Goal: Information Seeking & Learning: Learn about a topic

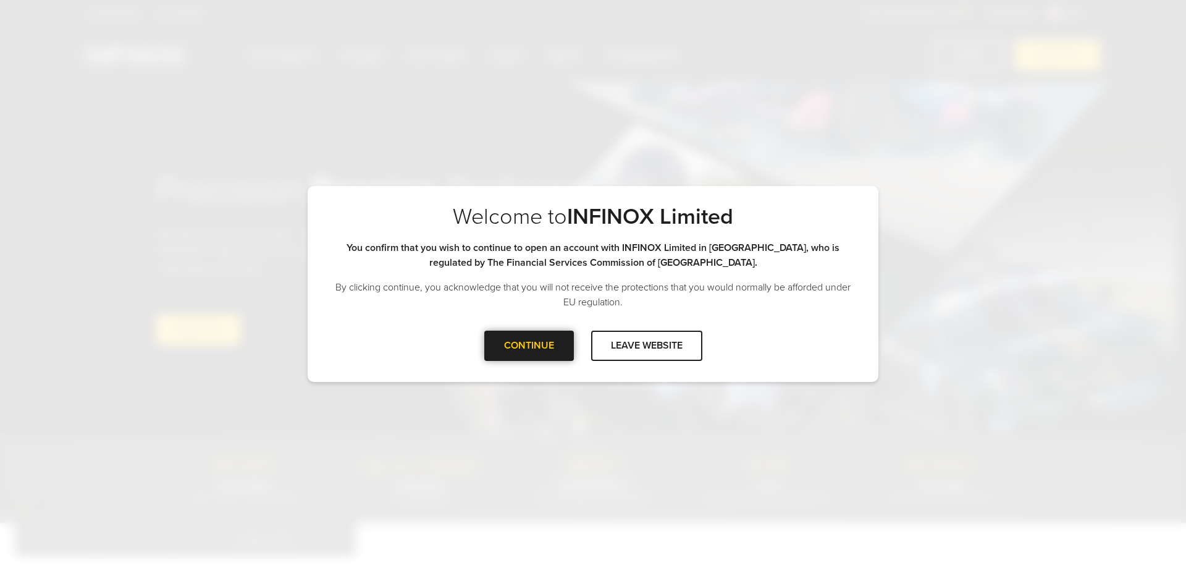
click at [529, 345] on div at bounding box center [529, 345] width 0 height 0
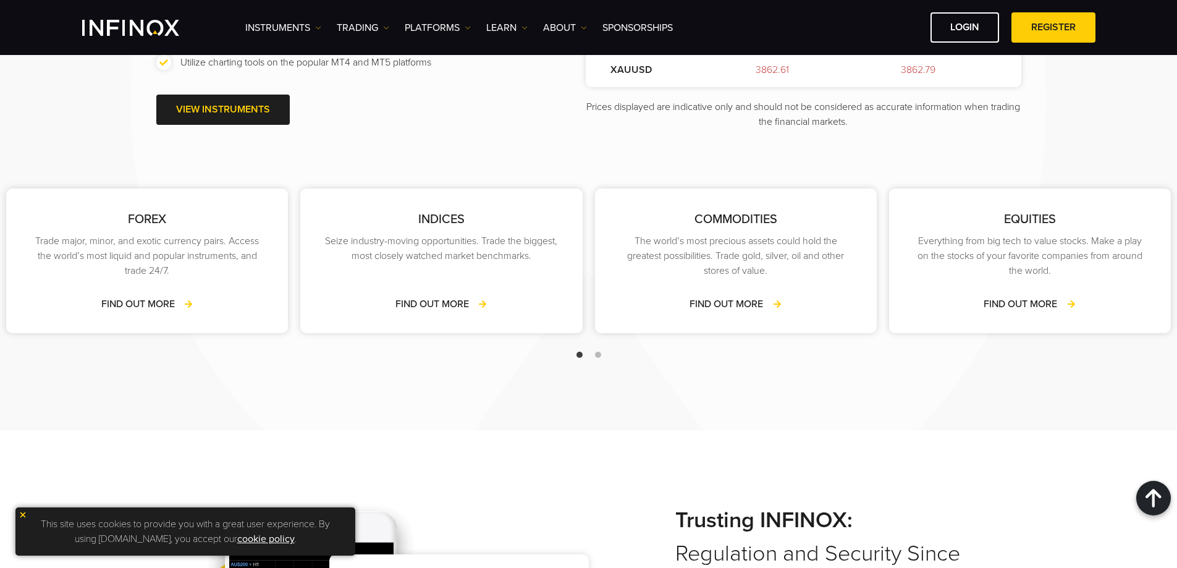
scroll to position [1792, 0]
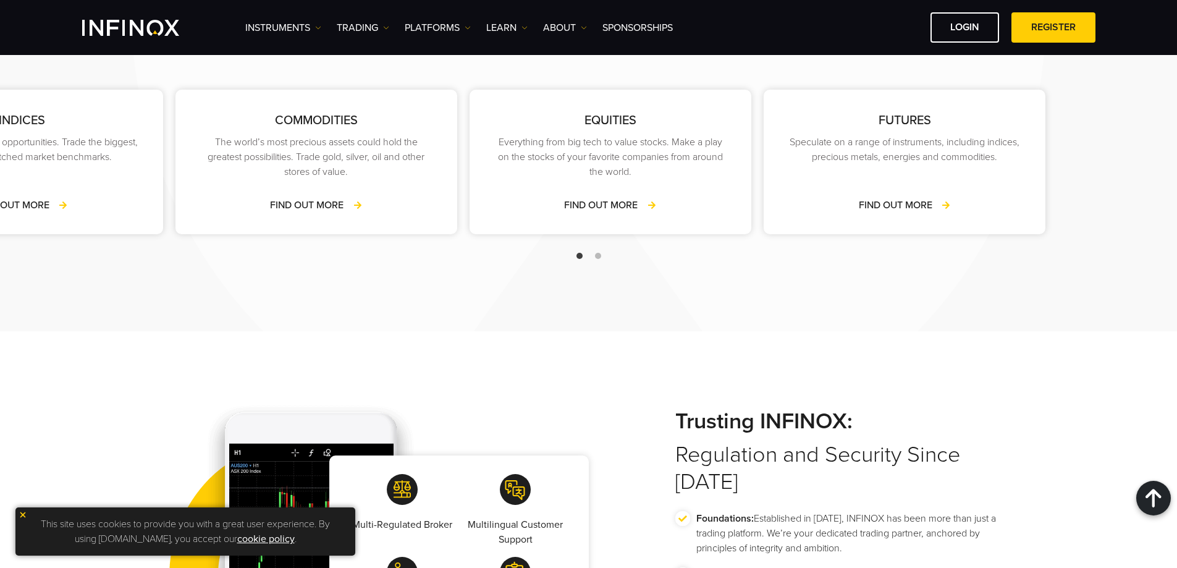
click at [487, 202] on div "EQUITIES Everything from big tech to value stocks. Make a play on the stocks of…" at bounding box center [610, 162] width 282 height 145
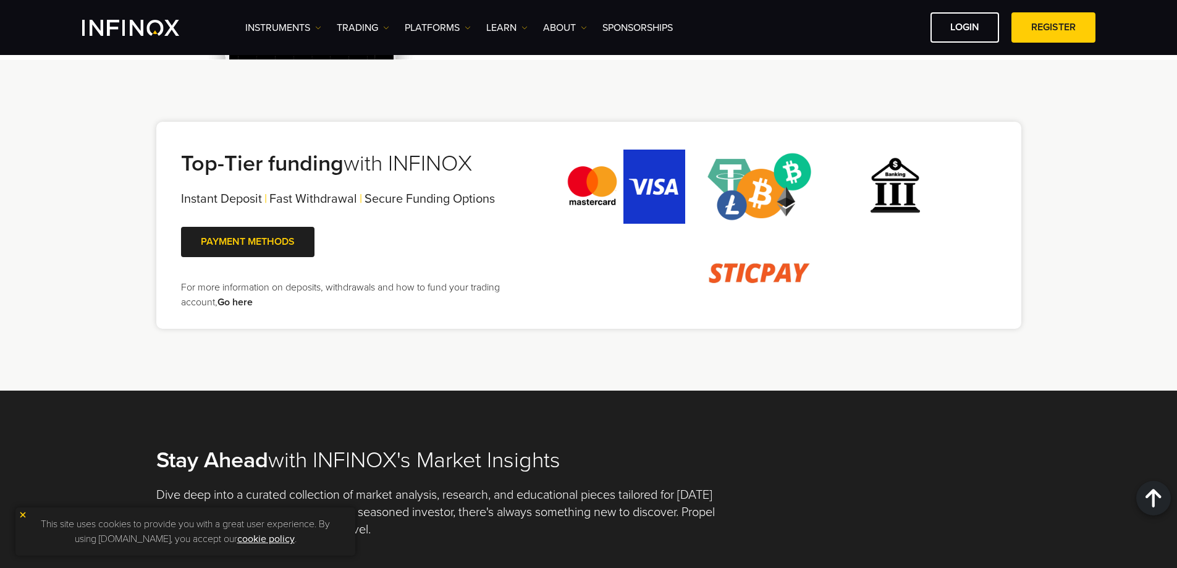
scroll to position [2456, 0]
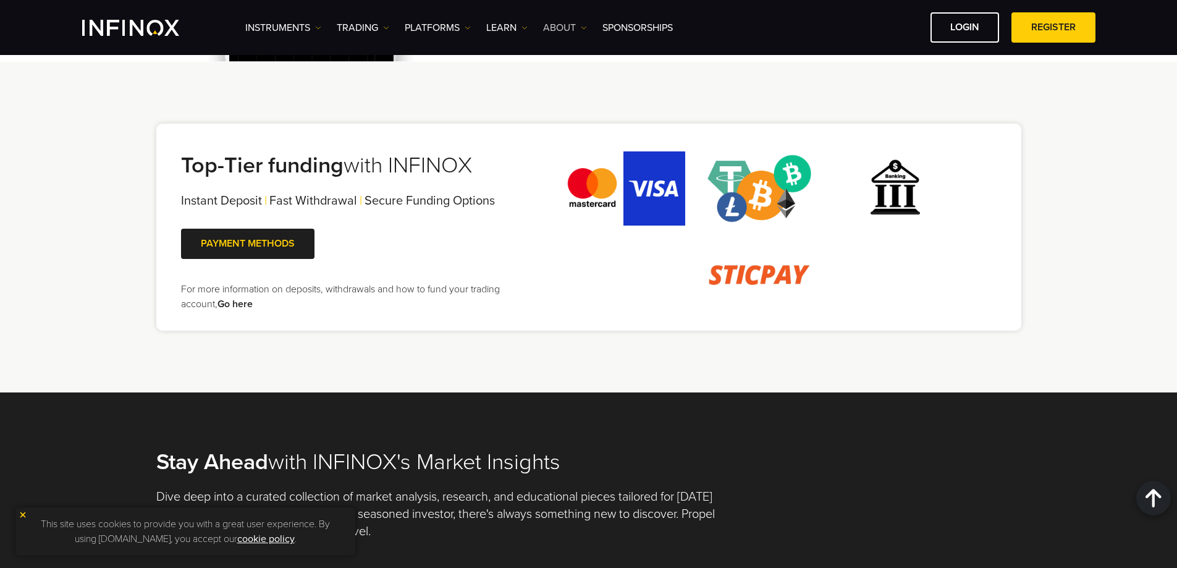
click at [558, 32] on link "ABOUT" at bounding box center [565, 27] width 44 height 15
click at [571, 61] on link "About INFINOX" at bounding box center [588, 67] width 90 height 27
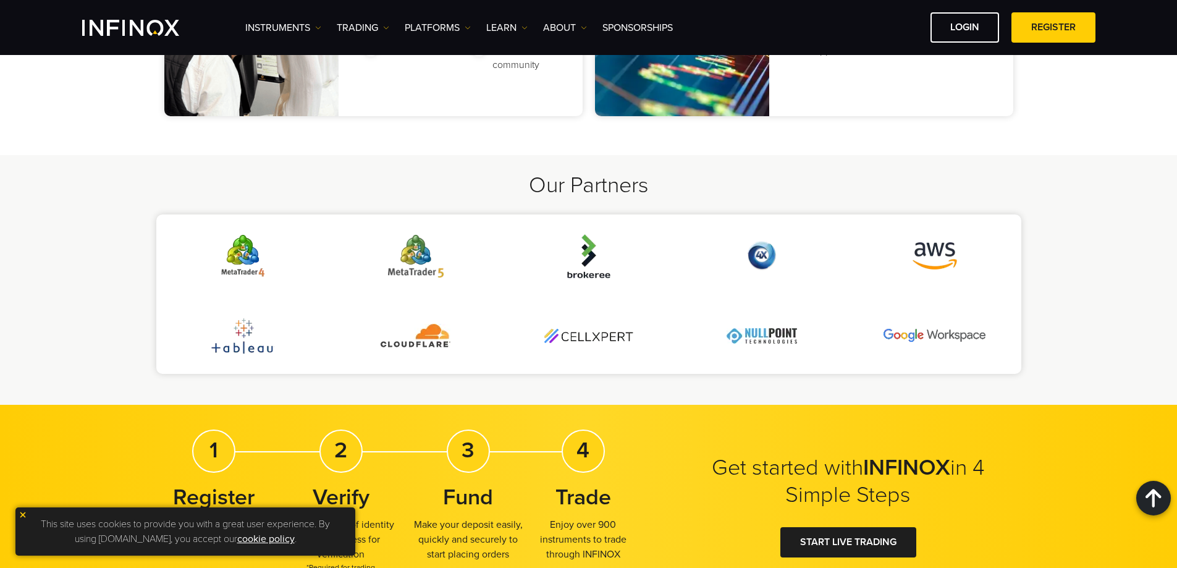
scroll to position [2656, 0]
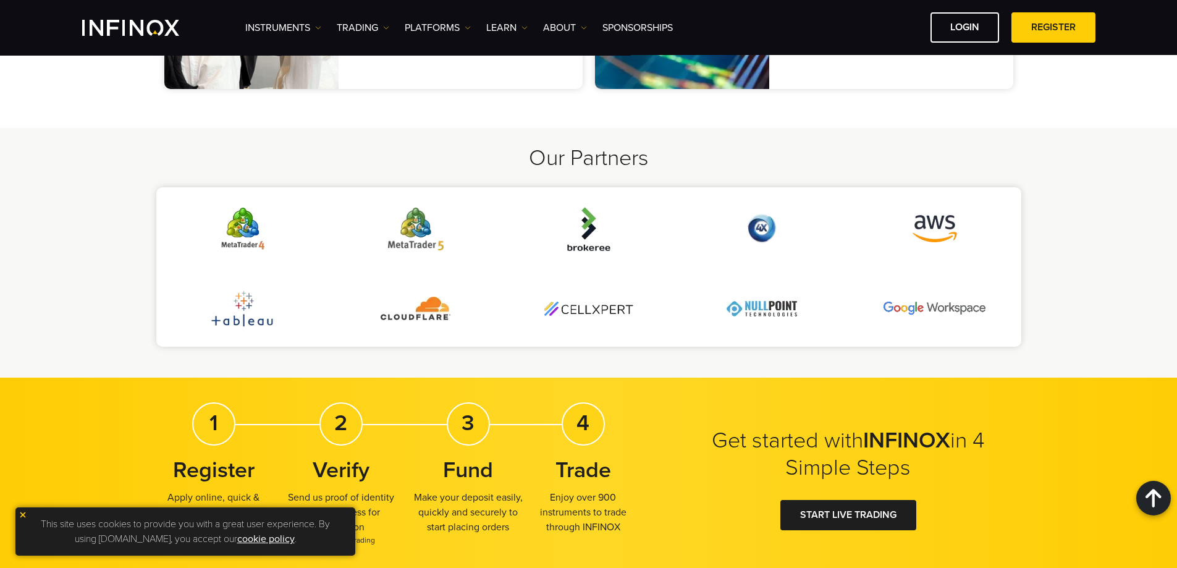
click at [594, 239] on img at bounding box center [588, 229] width 43 height 44
click at [467, 26] on img at bounding box center [468, 28] width 6 height 6
click at [446, 19] on div "Instruments Instruments Product Information TRADING Accounts" at bounding box center [670, 27] width 850 height 30
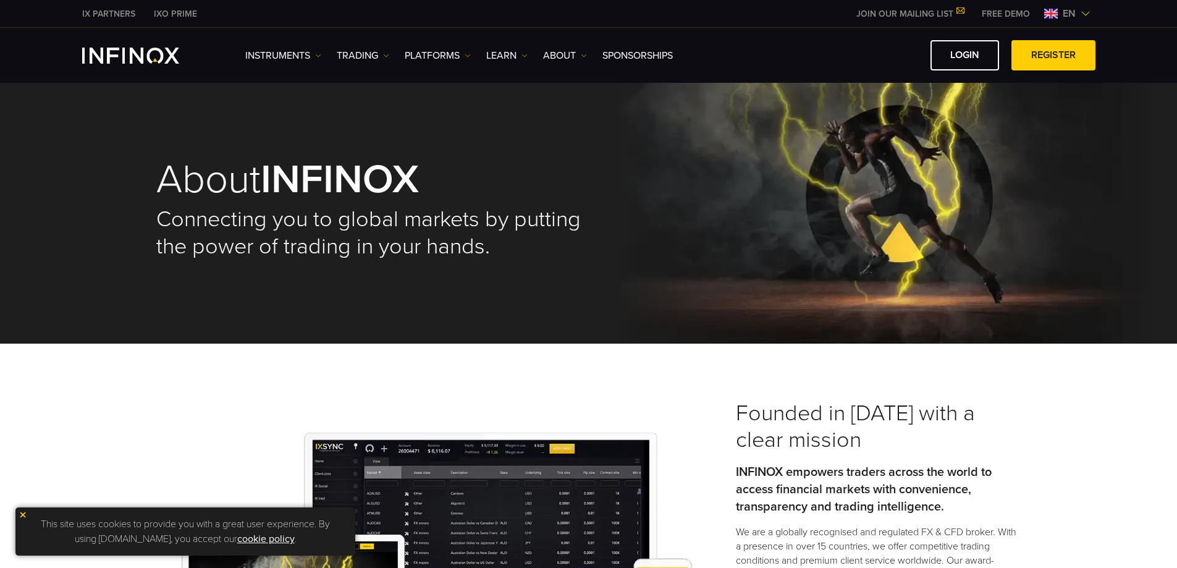
click at [169, 11] on link "IXO PRIME" at bounding box center [176, 13] width 62 height 13
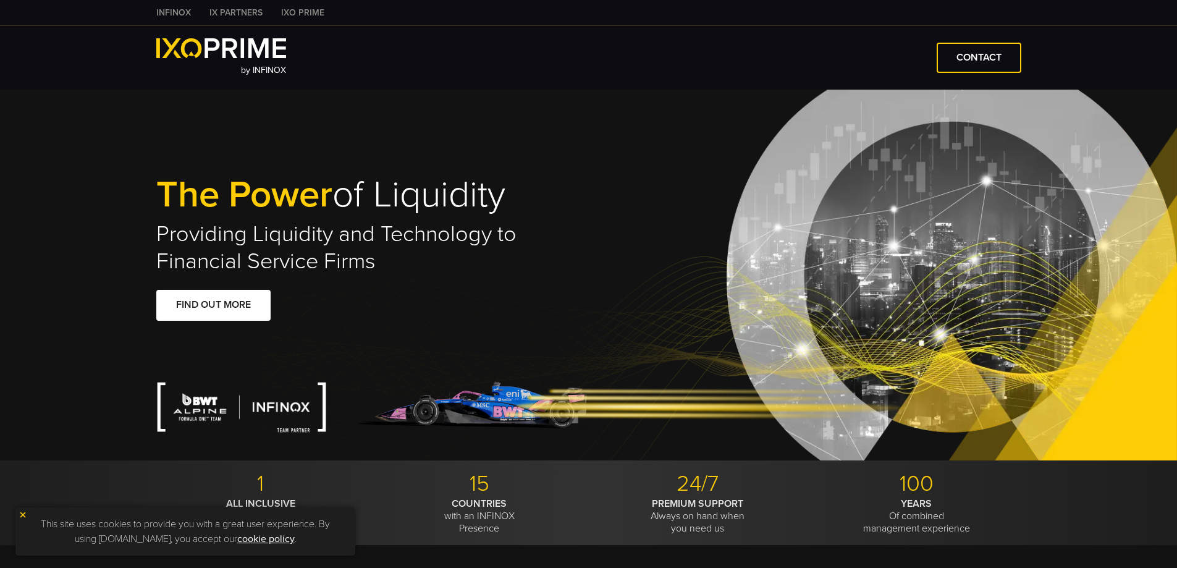
type input "****"
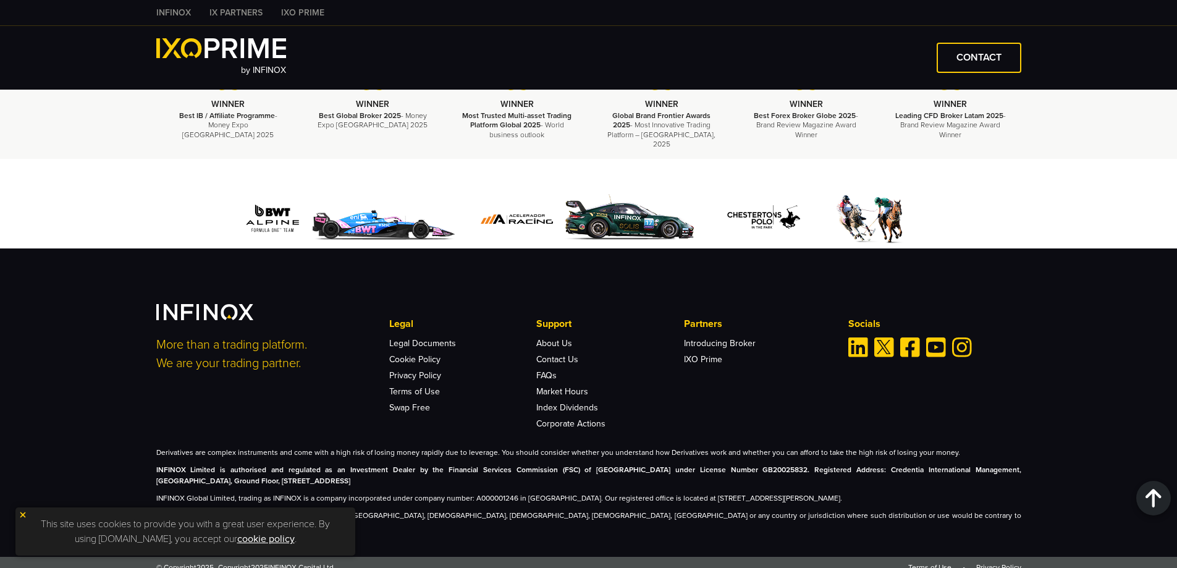
scroll to position [2884, 0]
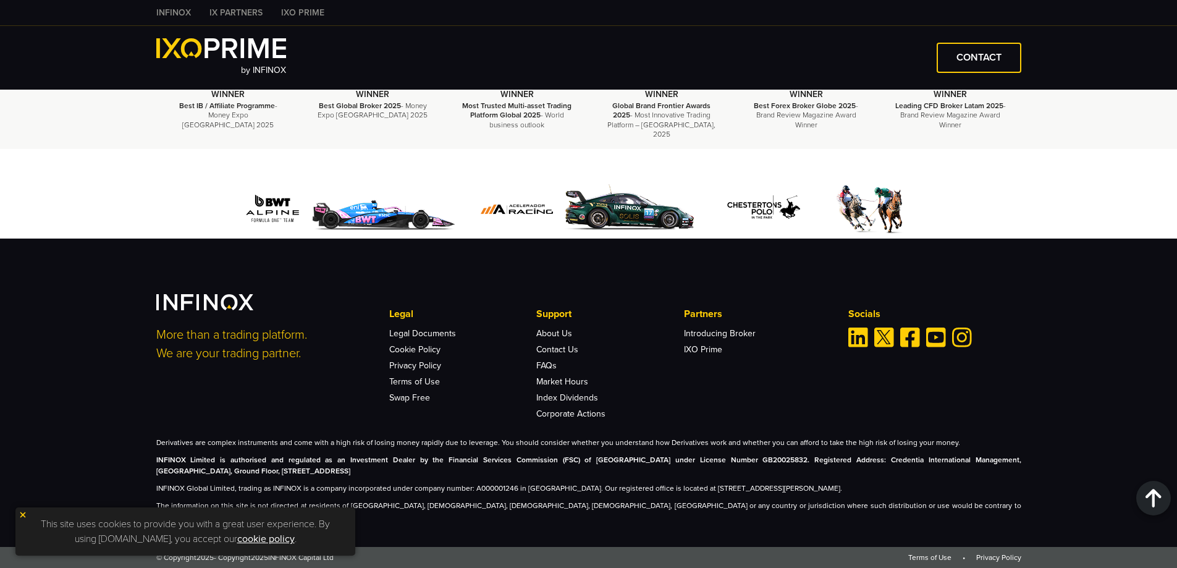
drag, startPoint x: 431, startPoint y: 250, endPoint x: 424, endPoint y: 243, distance: 8.7
click at [428, 246] on div "Trading achievements WINNER Best IB / Affiliate Programme - Money Expo Mexico 2…" at bounding box center [588, 291] width 1177 height 553
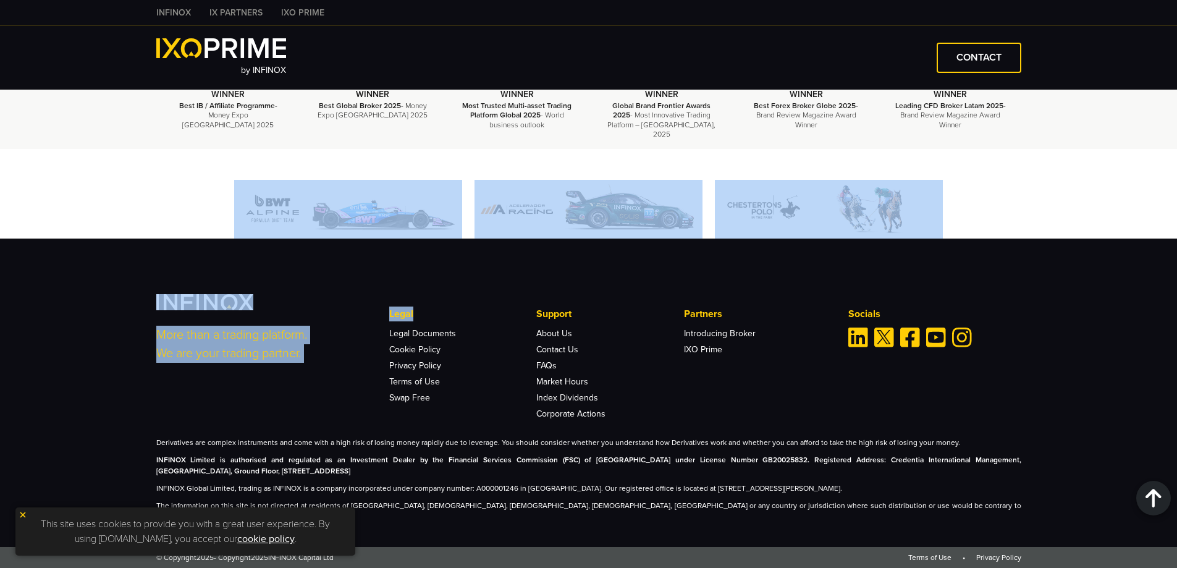
drag, startPoint x: 366, startPoint y: 223, endPoint x: 418, endPoint y: 219, distance: 52.1
click at [365, 223] on img at bounding box center [348, 209] width 228 height 59
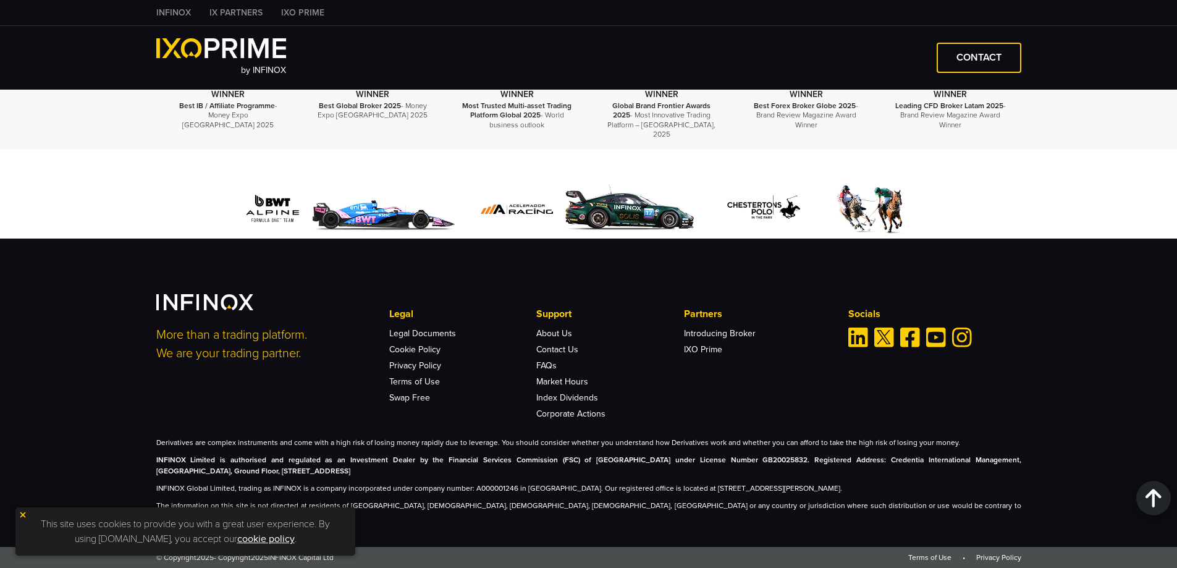
click at [609, 289] on div "More than a trading platform. We are your trading partner. Legal Legal Document…" at bounding box center [588, 392] width 1177 height 308
click at [587, 209] on img at bounding box center [588, 209] width 228 height 59
click at [182, 8] on link "INFINOX" at bounding box center [173, 12] width 53 height 13
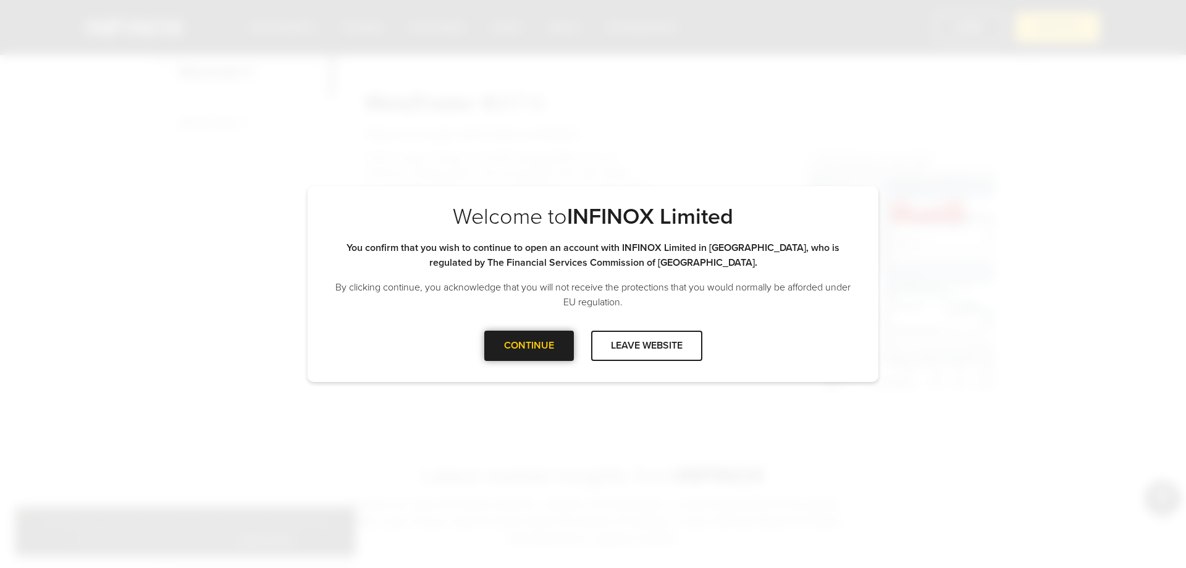
click at [529, 345] on div at bounding box center [529, 345] width 0 height 0
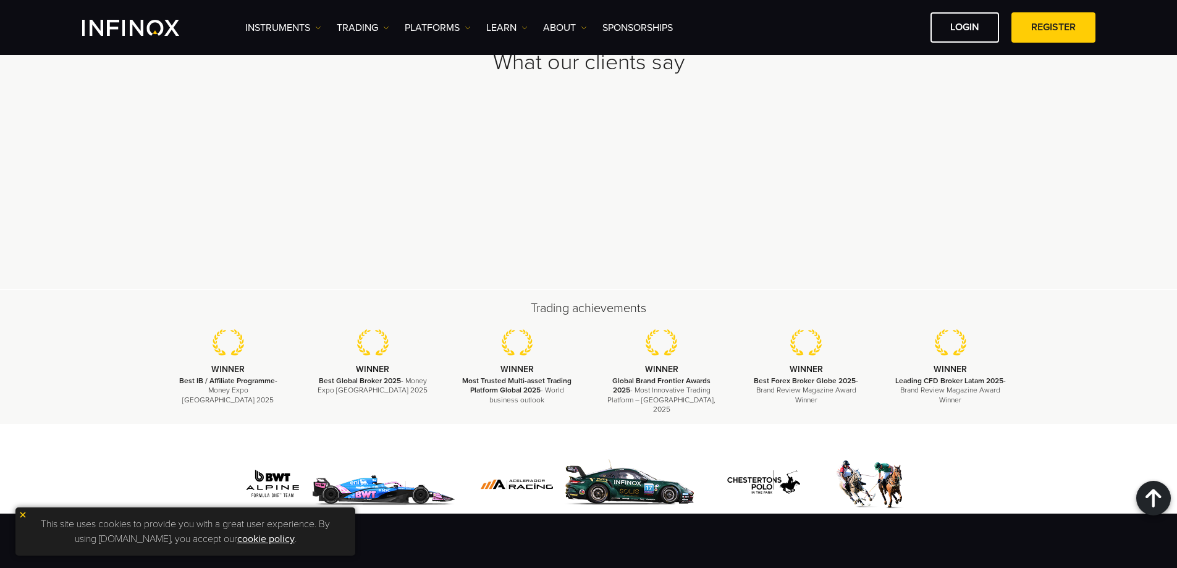
scroll to position [3754, 0]
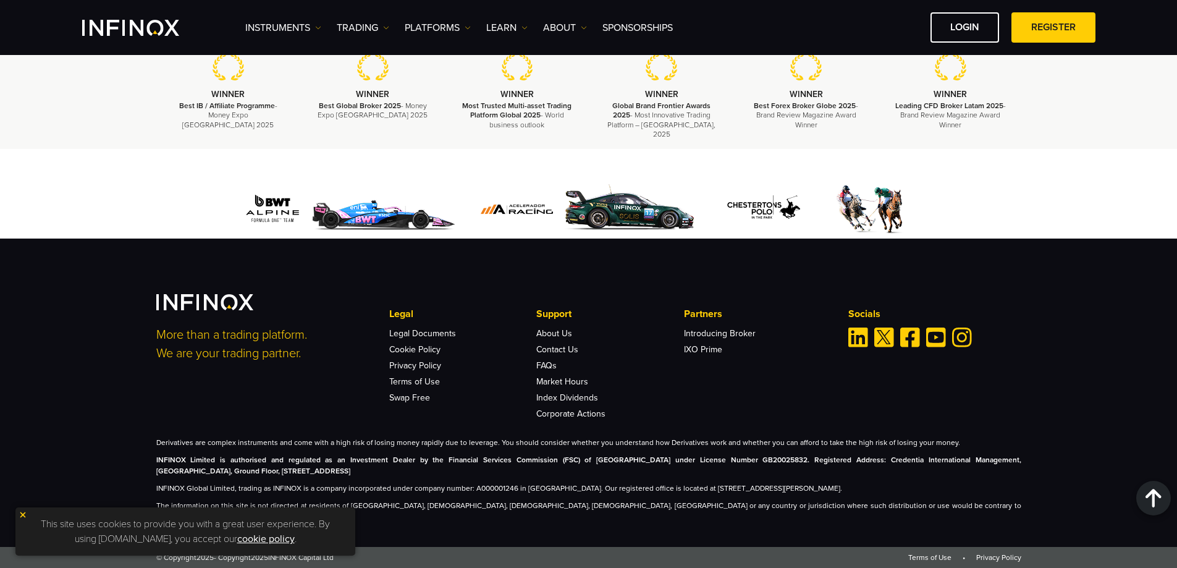
click at [20, 512] on img at bounding box center [23, 514] width 9 height 9
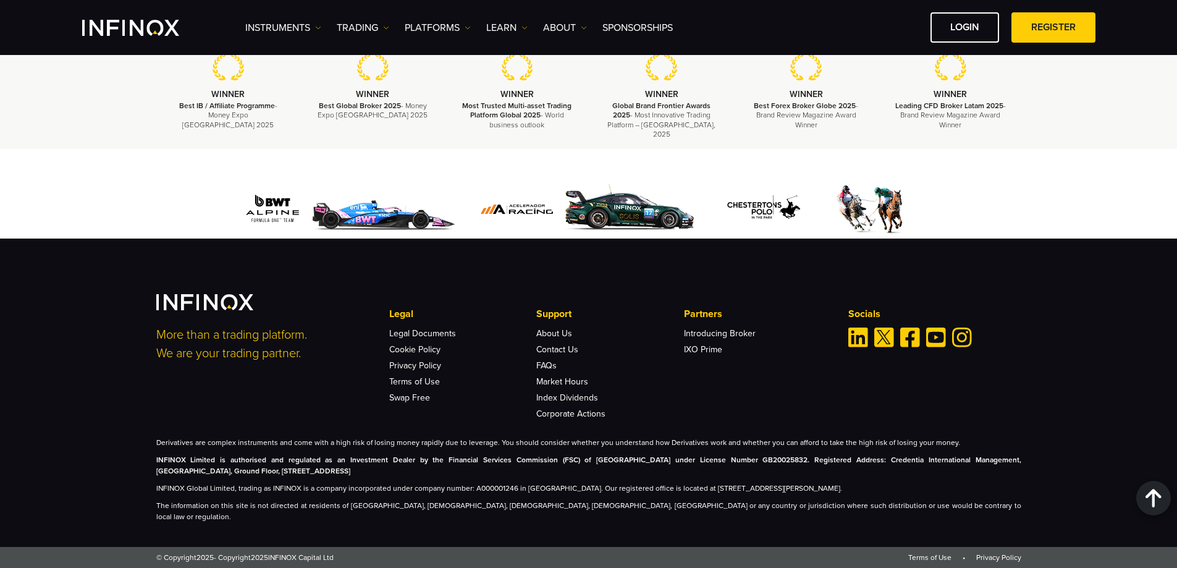
drag, startPoint x: 363, startPoint y: 485, endPoint x: 204, endPoint y: 482, distance: 158.8
click at [172, 475] on p "INFINOX Limited is authorised and regulated as an Investment Dealer by the Fina…" at bounding box center [588, 465] width 865 height 22
click at [953, 492] on div "Derivatives are complex instruments and come with a high risk of losing money r…" at bounding box center [588, 479] width 865 height 85
click at [967, 494] on p "INFINOX Global Limited, trading as INFINOX is a company incorporated under comp…" at bounding box center [588, 487] width 865 height 11
drag, startPoint x: 892, startPoint y: 503, endPoint x: 786, endPoint y: 495, distance: 106.5
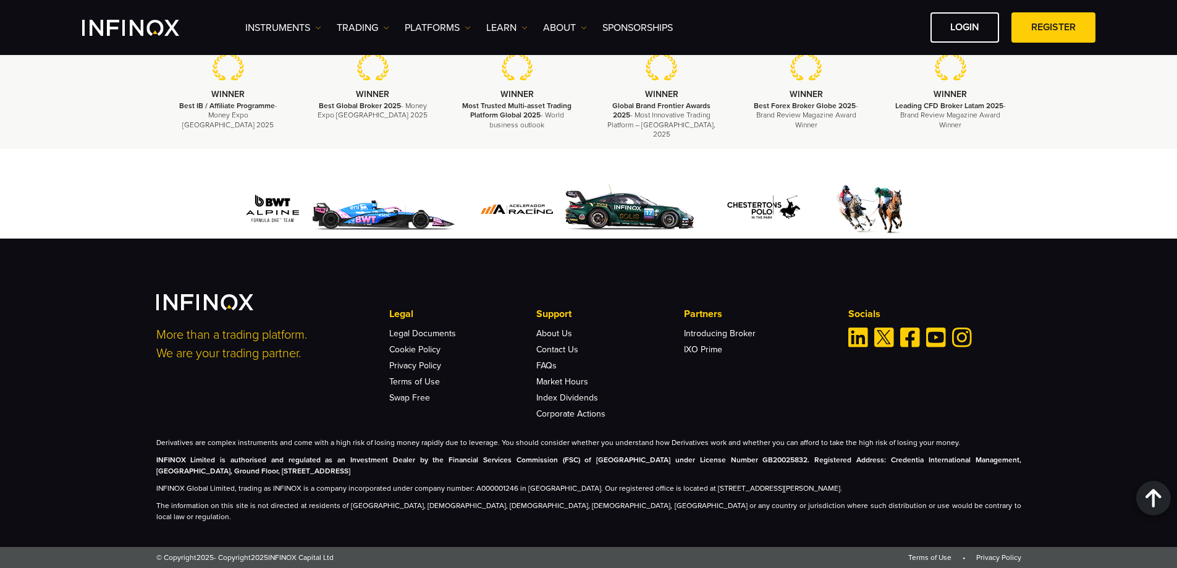
click at [796, 494] on p "INFINOX Global Limited, trading as INFINOX is a company incorporated under comp…" at bounding box center [588, 487] width 865 height 11
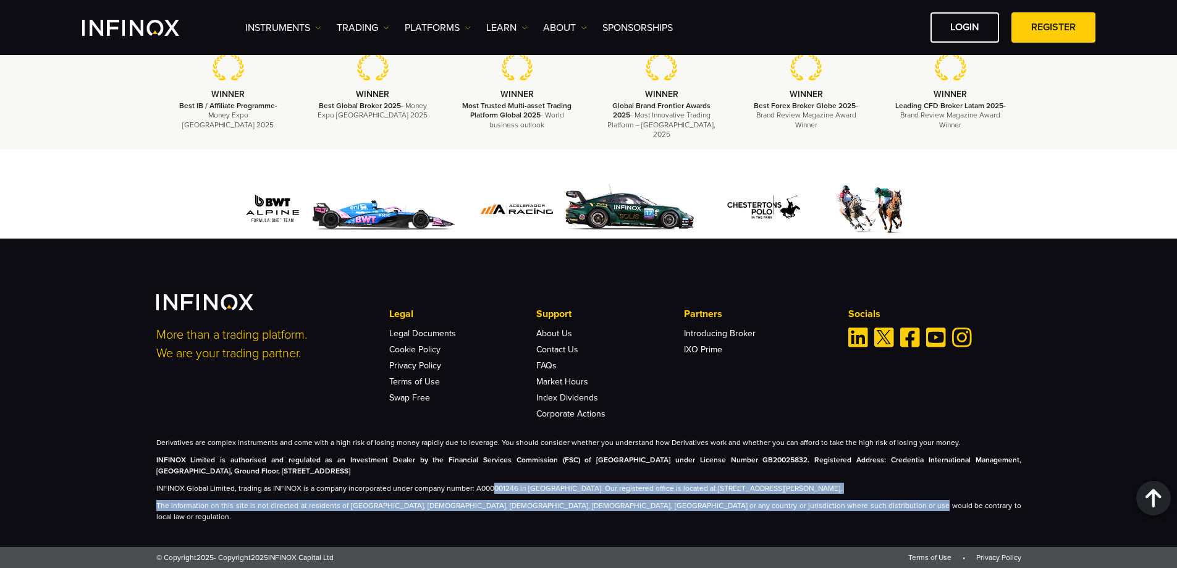
drag, startPoint x: 850, startPoint y: 515, endPoint x: 486, endPoint y: 489, distance: 364.8
click at [488, 489] on div "Derivatives are complex instruments and come with a high risk of losing money r…" at bounding box center [588, 479] width 865 height 85
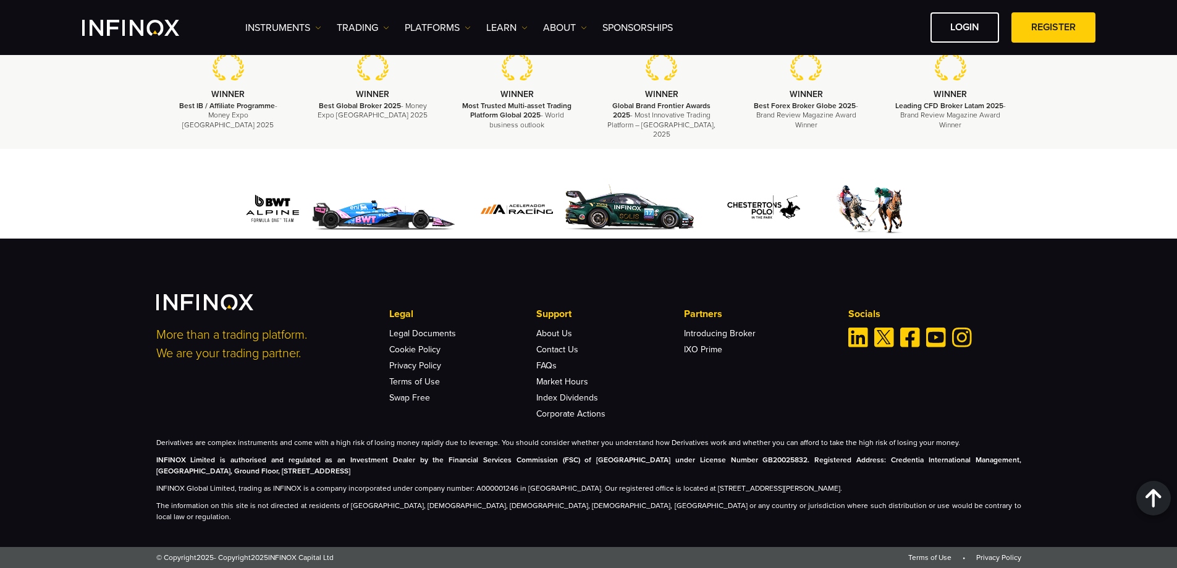
click at [627, 467] on strong "INFINOX Limited is authorised and regulated as an Investment Dealer by the Fina…" at bounding box center [588, 465] width 865 height 20
drag, startPoint x: 969, startPoint y: 454, endPoint x: 381, endPoint y: 469, distance: 587.7
click at [384, 468] on div "Derivatives are complex instruments and come with a high risk of losing money r…" at bounding box center [588, 479] width 865 height 85
click at [378, 448] on p "Derivatives are complex instruments and come with a high risk of losing money r…" at bounding box center [588, 442] width 865 height 11
